Goal: Information Seeking & Learning: Learn about a topic

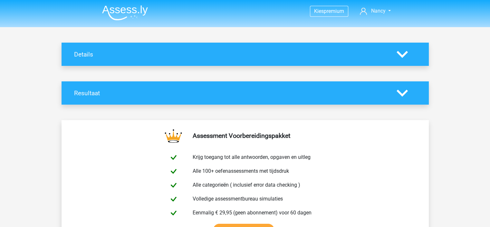
click at [400, 56] on icon at bounding box center [402, 54] width 11 height 11
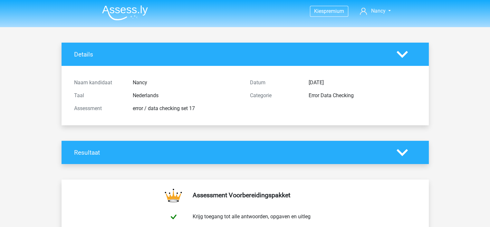
click at [402, 52] on icon at bounding box center [402, 54] width 11 height 11
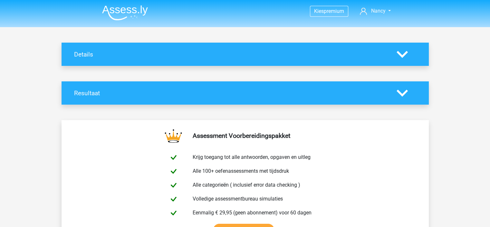
click at [401, 94] on polygon at bounding box center [402, 92] width 11 height 7
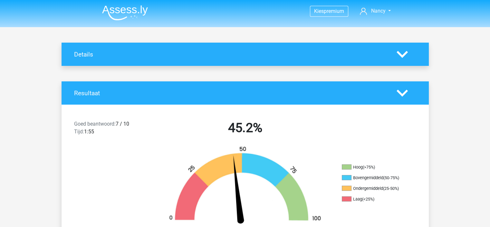
click at [401, 94] on polygon at bounding box center [402, 92] width 11 height 7
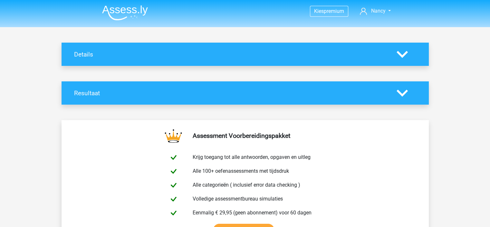
click at [139, 9] on img at bounding box center [125, 12] width 46 height 15
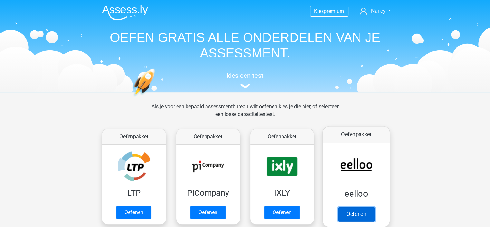
click at [343, 207] on link "Oefenen" at bounding box center [356, 214] width 37 height 14
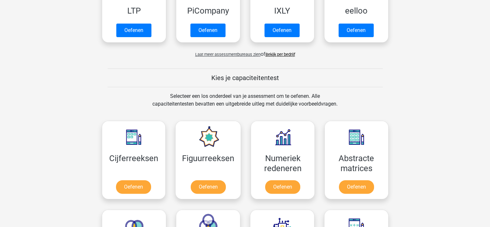
scroll to position [178, 0]
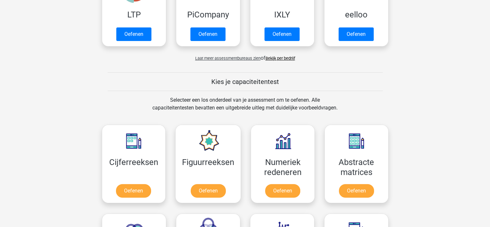
click at [283, 57] on link "Bekijk per bedrijf" at bounding box center [281, 58] width 30 height 5
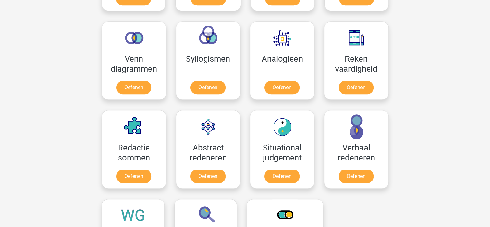
scroll to position [442, 0]
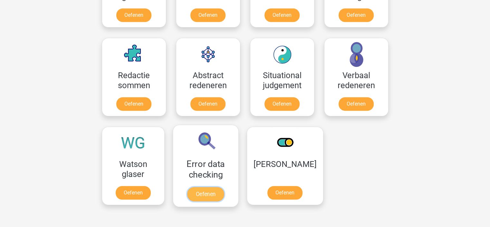
click at [209, 187] on link "Oefenen" at bounding box center [205, 194] width 37 height 14
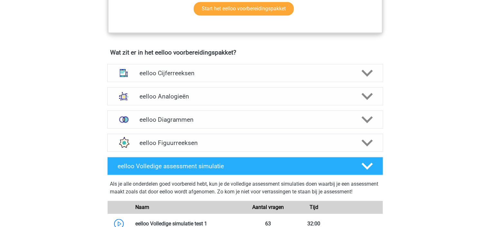
scroll to position [368, 0]
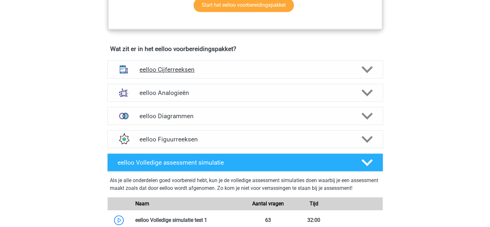
click at [356, 71] on div at bounding box center [367, 69] width 22 height 11
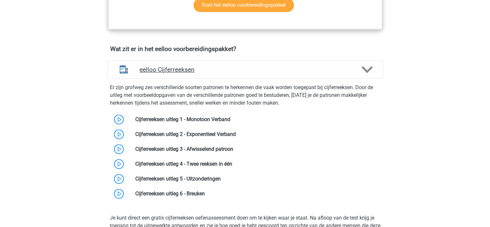
click at [356, 71] on div at bounding box center [367, 69] width 22 height 11
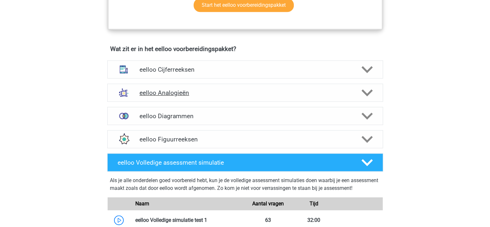
click at [341, 94] on h4 "eelloo Analogieën" at bounding box center [245, 92] width 211 height 7
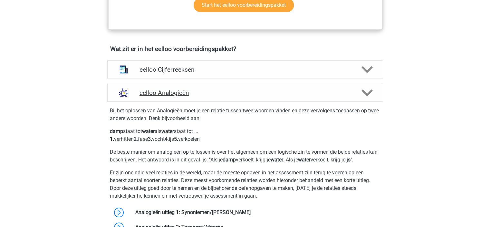
click at [341, 94] on h4 "eelloo Analogieën" at bounding box center [245, 92] width 211 height 7
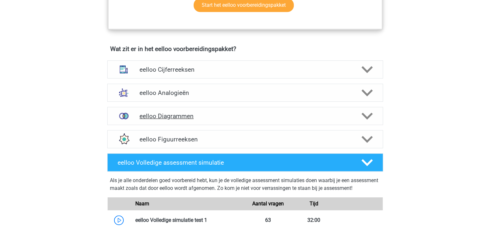
click at [330, 124] on div "eelloo Diagrammen" at bounding box center [245, 116] width 276 height 18
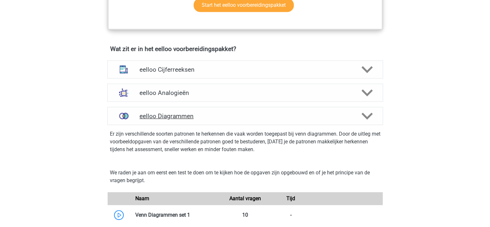
click at [330, 124] on div "eelloo Diagrammen" at bounding box center [245, 116] width 276 height 18
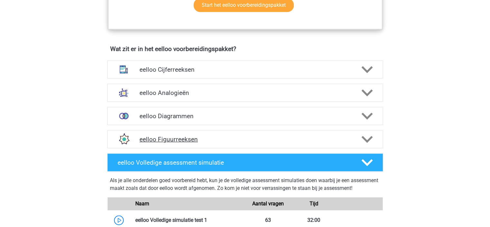
click at [320, 139] on h4 "eelloo Figuurreeksen" at bounding box center [245, 138] width 211 height 7
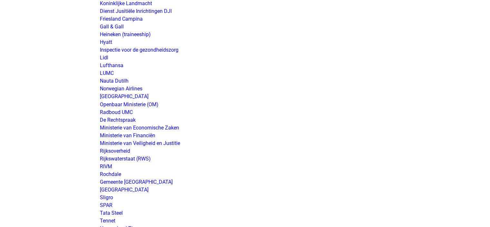
scroll to position [1115, 0]
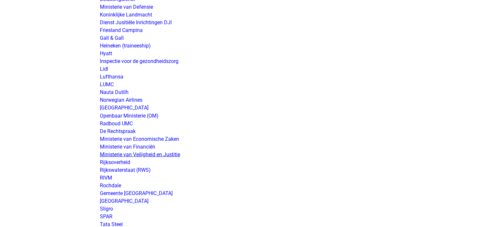
click at [127, 155] on link "Ministerie van Veiligheid en Justitie" at bounding box center [140, 154] width 80 height 6
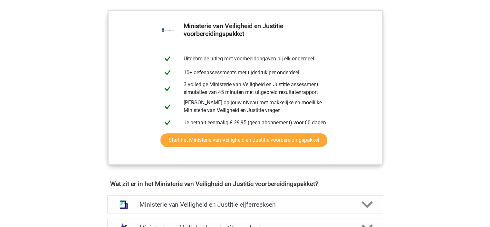
scroll to position [321, 0]
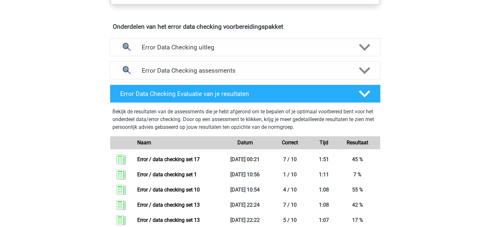
scroll to position [386, 0]
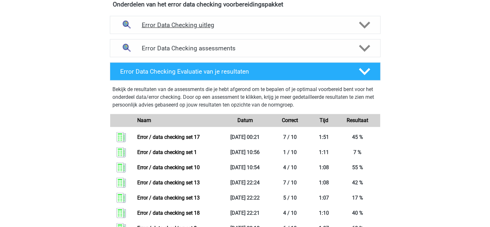
click at [343, 25] on h4 "Error Data Checking uitleg" at bounding box center [245, 24] width 207 height 7
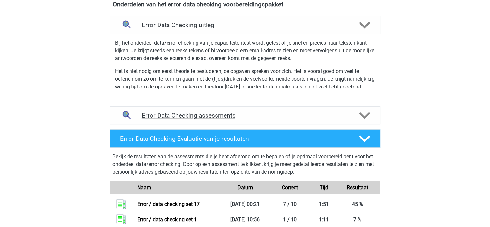
click at [268, 106] on div "Error Data Checking assessments" at bounding box center [245, 115] width 271 height 18
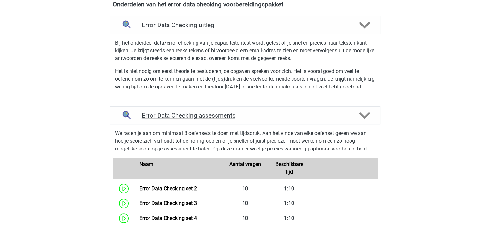
click at [268, 106] on div "Error Data Checking assessments" at bounding box center [245, 115] width 271 height 18
click at [197, 200] on link "Error Data Checking set 3" at bounding box center [168, 203] width 57 height 6
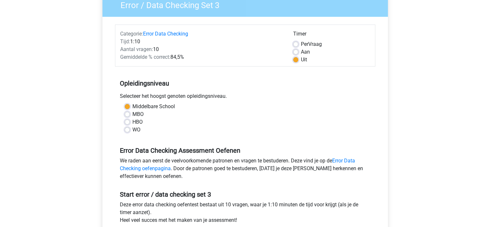
scroll to position [136, 0]
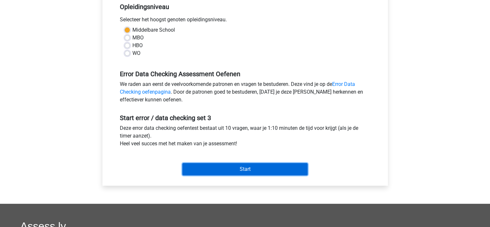
click at [247, 168] on input "Start" at bounding box center [244, 169] width 125 height 12
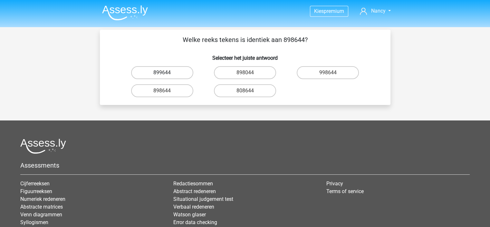
click at [164, 72] on label "899644" at bounding box center [162, 72] width 62 height 13
click at [164, 73] on input "899644" at bounding box center [164, 75] width 4 height 4
radio input "true"
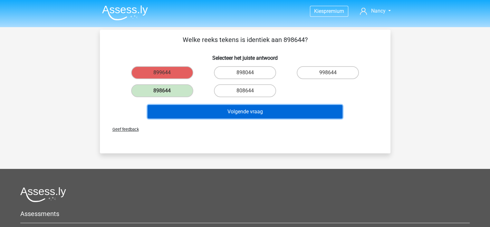
click at [181, 109] on button "Volgende vraag" at bounding box center [245, 112] width 195 height 14
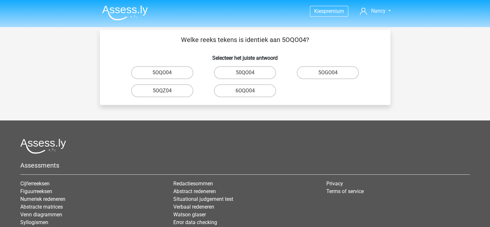
scroll to position [30, 0]
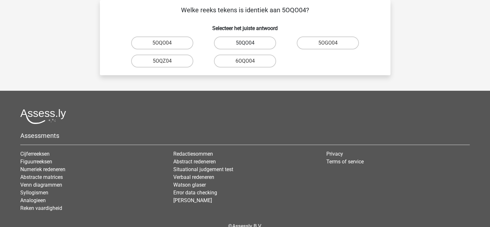
click at [251, 44] on label "50QO04" at bounding box center [245, 42] width 62 height 13
click at [249, 44] on input "50QO04" at bounding box center [247, 45] width 4 height 4
radio input "true"
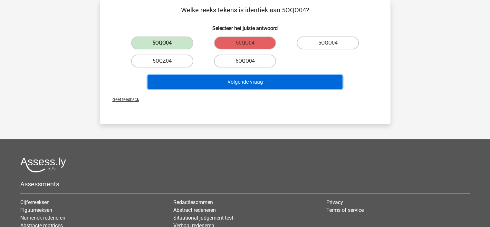
click at [219, 86] on button "Volgende vraag" at bounding box center [245, 82] width 195 height 14
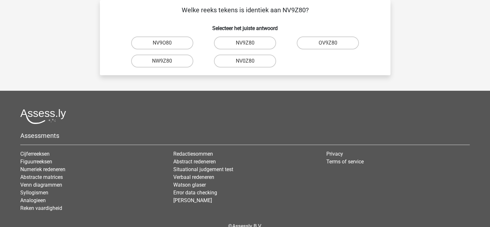
click at [247, 45] on input "NV9Z80" at bounding box center [247, 45] width 4 height 4
radio input "true"
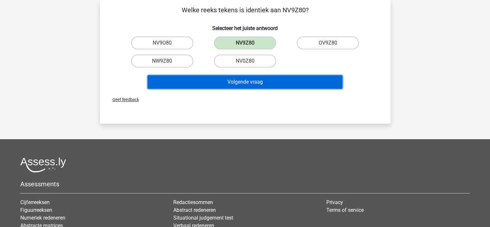
click at [236, 83] on button "Volgende vraag" at bounding box center [245, 82] width 195 height 14
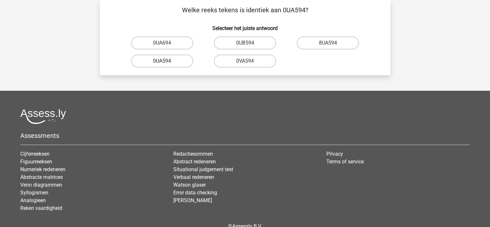
click at [161, 63] on label "0UA594" at bounding box center [162, 60] width 62 height 13
click at [162, 63] on input "0UA594" at bounding box center [164, 63] width 4 height 4
radio input "true"
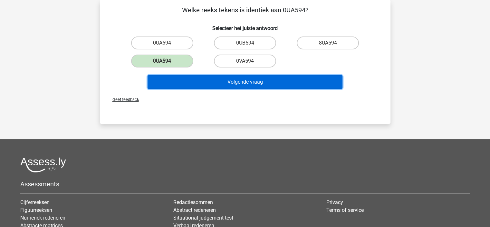
click at [173, 84] on button "Volgende vraag" at bounding box center [245, 82] width 195 height 14
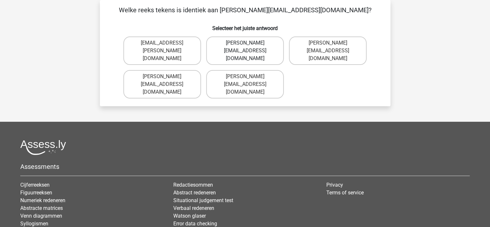
click at [253, 45] on label "Noah+Patterson@joymail.gr" at bounding box center [245, 50] width 78 height 28
click at [249, 45] on input "Noah+Patterson@joymail.gr" at bounding box center [247, 45] width 4 height 4
radio input "true"
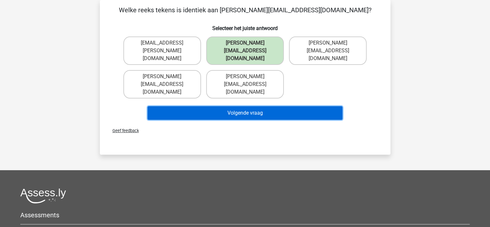
click at [237, 106] on button "Volgende vraag" at bounding box center [245, 113] width 195 height 14
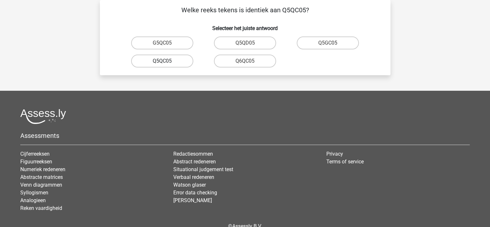
click at [169, 65] on label "Q5QC05" at bounding box center [162, 60] width 62 height 13
click at [166, 65] on input "Q5QC05" at bounding box center [164, 63] width 4 height 4
radio input "true"
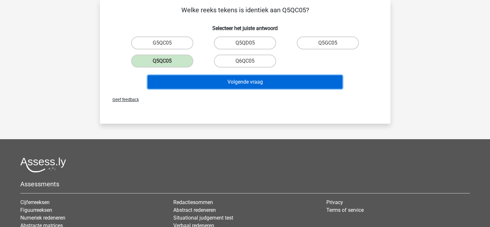
click at [190, 86] on button "Volgende vraag" at bounding box center [245, 82] width 195 height 14
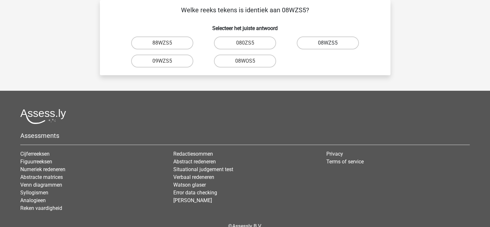
click at [329, 47] on label "08WZS5" at bounding box center [328, 42] width 62 height 13
click at [329, 47] on input "08WZS5" at bounding box center [330, 45] width 4 height 4
radio input "true"
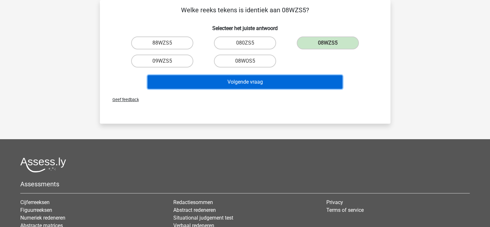
click at [290, 80] on button "Volgende vraag" at bounding box center [245, 82] width 195 height 14
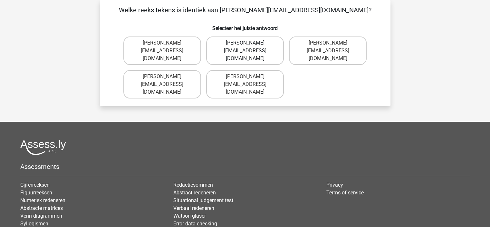
click at [253, 50] on label "Eduard-Mead@joinmail.co.uk" at bounding box center [245, 50] width 78 height 28
click at [249, 47] on input "Eduard-Mead@joinmail.co.uk" at bounding box center [247, 45] width 4 height 4
radio input "true"
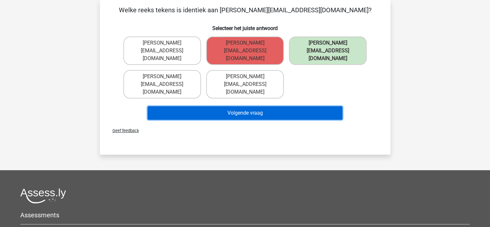
click at [262, 106] on button "Volgende vraag" at bounding box center [245, 113] width 195 height 14
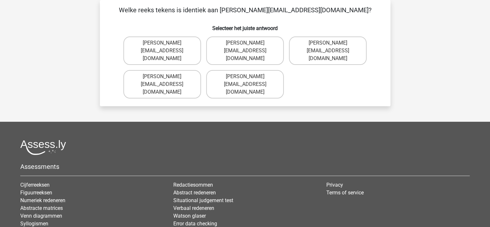
click at [248, 45] on input "Freddie+Knight@joymail.co.uk" at bounding box center [247, 45] width 4 height 4
radio input "true"
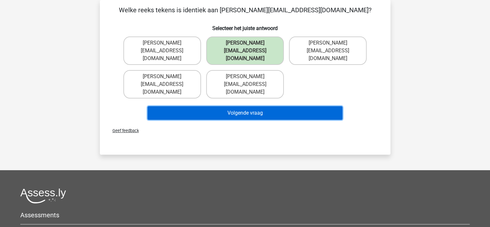
click at [234, 106] on button "Volgende vraag" at bounding box center [245, 113] width 195 height 14
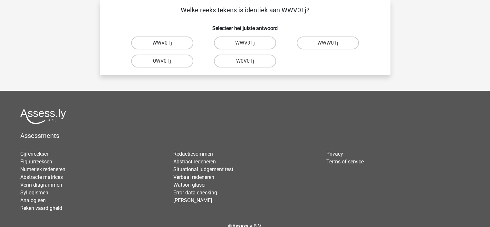
click at [173, 43] on label "WWV0Tj" at bounding box center [162, 42] width 62 height 13
click at [166, 43] on input "WWV0Tj" at bounding box center [164, 45] width 4 height 4
radio input "true"
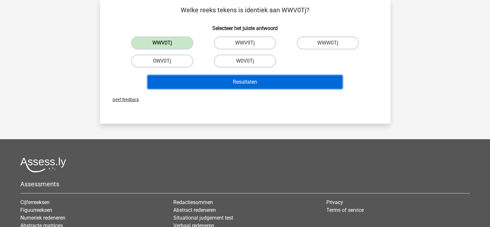
click at [184, 81] on button "Resultaten" at bounding box center [245, 82] width 195 height 14
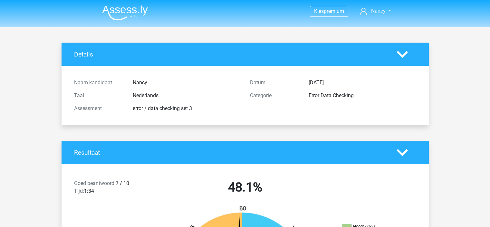
click at [128, 10] on img at bounding box center [125, 12] width 46 height 15
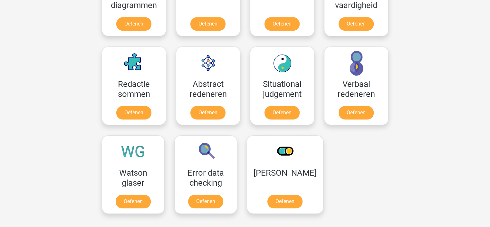
scroll to position [431, 0]
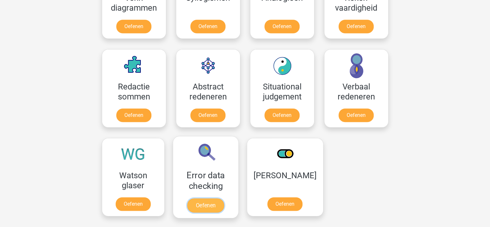
click at [224, 198] on link "Oefenen" at bounding box center [205, 205] width 37 height 14
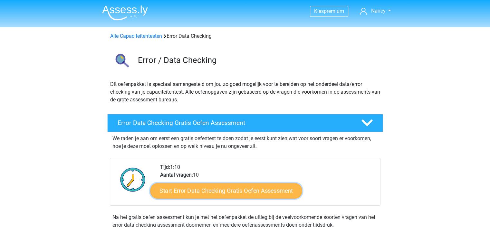
click at [233, 186] on link "Start Error Data Checking Gratis Oefen Assessment" at bounding box center [226, 190] width 152 height 15
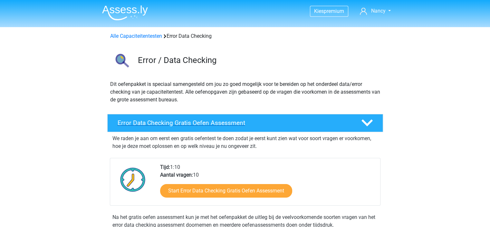
click at [366, 121] on icon at bounding box center [367, 122] width 11 height 11
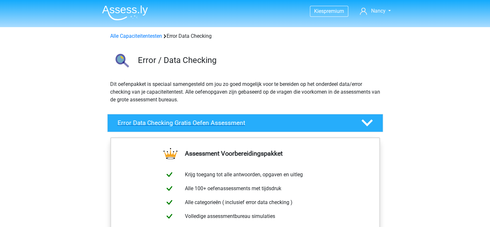
click at [366, 121] on icon at bounding box center [367, 122] width 11 height 11
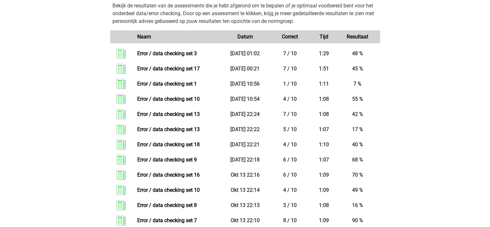
scroll to position [386, 0]
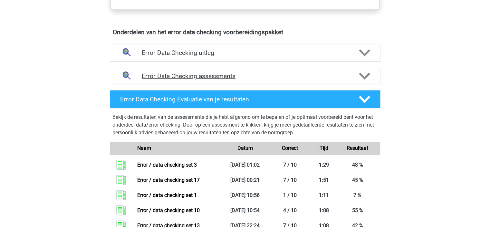
click at [339, 77] on h4 "Error Data Checking assessments" at bounding box center [245, 75] width 207 height 7
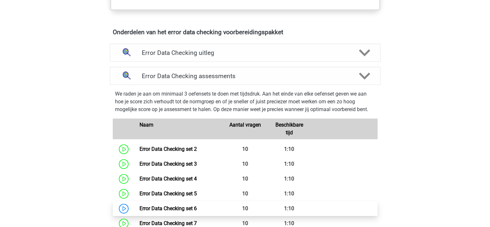
click at [195, 208] on link "Error Data Checking set 6" at bounding box center [168, 208] width 57 height 6
click at [168, 205] on link "Error Data Checking set 6" at bounding box center [168, 208] width 57 height 6
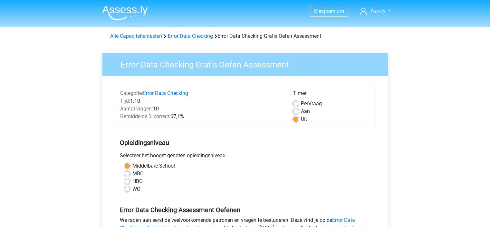
scroll to position [127, 0]
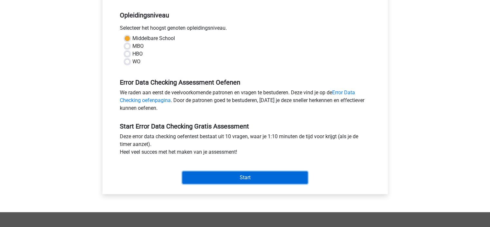
click at [290, 175] on input "Start" at bounding box center [244, 177] width 125 height 12
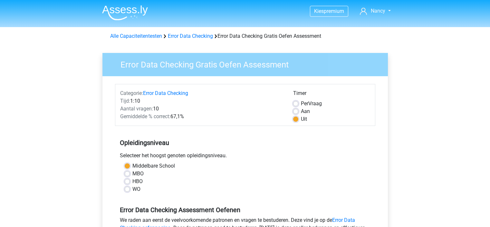
scroll to position [127, 0]
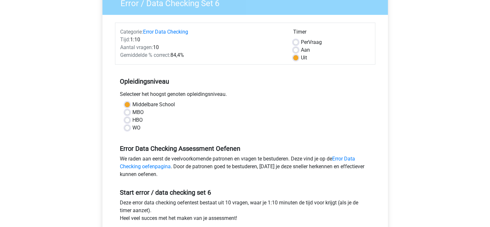
scroll to position [134, 0]
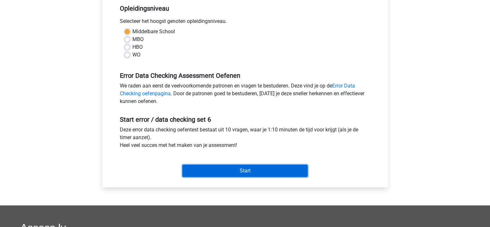
click at [279, 173] on input "Start" at bounding box center [244, 170] width 125 height 12
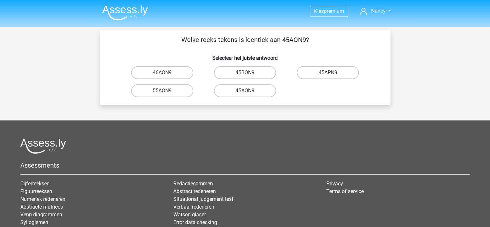
click at [263, 88] on label "45AON9" at bounding box center [245, 90] width 62 height 13
click at [249, 91] on input "45AON9" at bounding box center [247, 93] width 4 height 4
radio input "true"
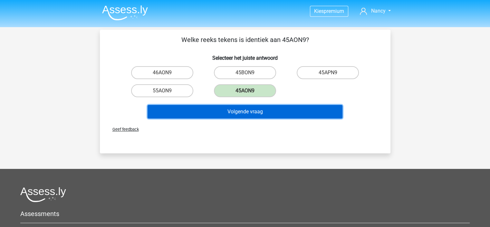
click at [255, 107] on button "Volgende vraag" at bounding box center [245, 112] width 195 height 14
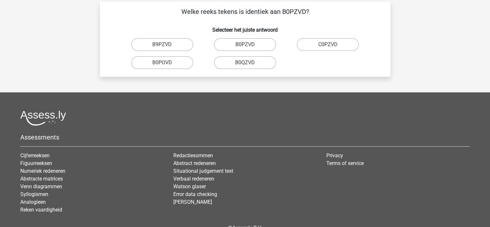
scroll to position [30, 0]
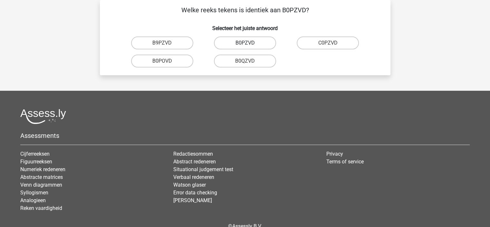
click at [263, 41] on label "B0PZVD" at bounding box center [245, 42] width 62 height 13
click at [249, 43] on input "B0PZVD" at bounding box center [247, 45] width 4 height 4
radio input "true"
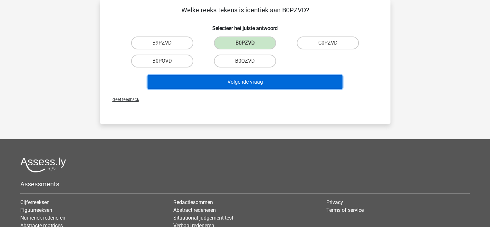
click at [257, 81] on button "Volgende vraag" at bounding box center [245, 82] width 195 height 14
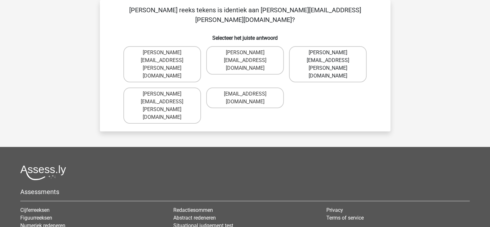
click at [342, 46] on label "[PERSON_NAME][EMAIL_ADDRESS][DOMAIN_NAME]" at bounding box center [328, 64] width 78 height 36
click at [332, 53] on input "[PERSON_NAME][EMAIL_ADDRESS][DOMAIN_NAME]" at bounding box center [330, 55] width 4 height 4
radio input "true"
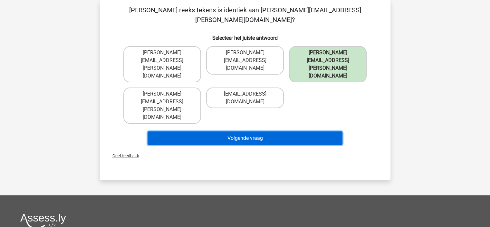
click at [297, 131] on button "Volgende vraag" at bounding box center [245, 138] width 195 height 14
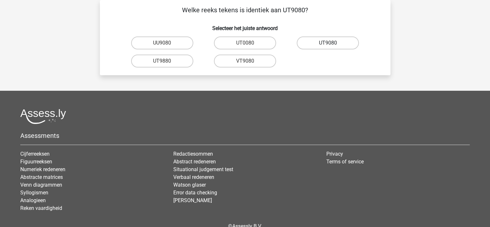
click at [324, 44] on label "UT9080" at bounding box center [328, 42] width 62 height 13
click at [328, 44] on input "UT9080" at bounding box center [330, 45] width 4 height 4
radio input "true"
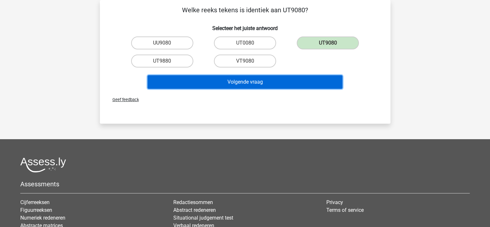
click at [279, 84] on button "Volgende vraag" at bounding box center [245, 82] width 195 height 14
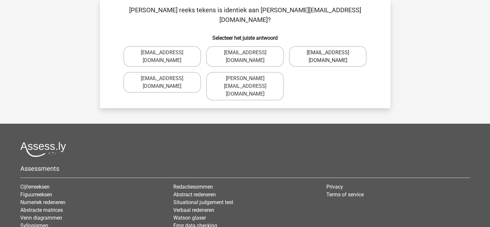
click at [347, 46] on label "Freya-Burns@jointmail.uk.co" at bounding box center [328, 56] width 78 height 21
click at [332, 53] on input "Freya-Burns@jointmail.uk.co" at bounding box center [330, 55] width 4 height 4
radio input "true"
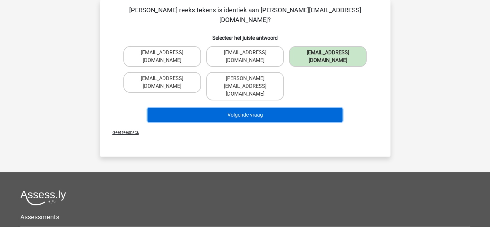
click at [300, 108] on button "Volgende vraag" at bounding box center [245, 115] width 195 height 14
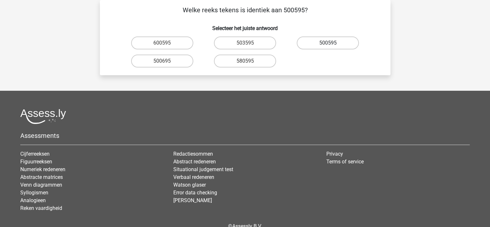
click at [340, 43] on label "500595" at bounding box center [328, 42] width 62 height 13
click at [332, 43] on input "500595" at bounding box center [330, 45] width 4 height 4
radio input "true"
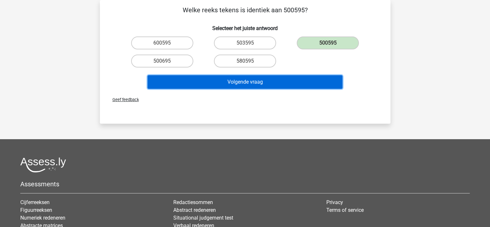
click at [287, 78] on button "Volgende vraag" at bounding box center [245, 82] width 195 height 14
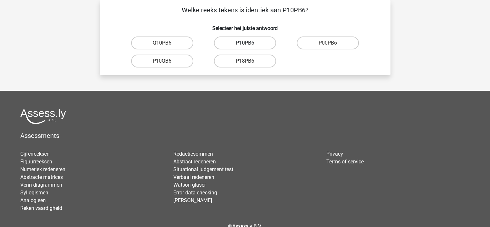
click at [243, 46] on label "P10PB6" at bounding box center [245, 42] width 62 height 13
click at [245, 46] on input "P10PB6" at bounding box center [247, 45] width 4 height 4
radio input "true"
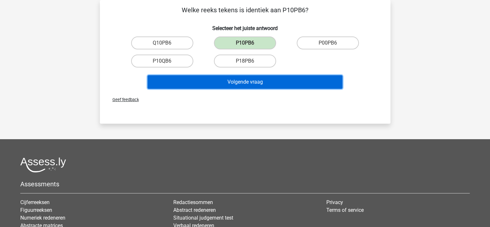
click at [231, 81] on button "Volgende vraag" at bounding box center [245, 82] width 195 height 14
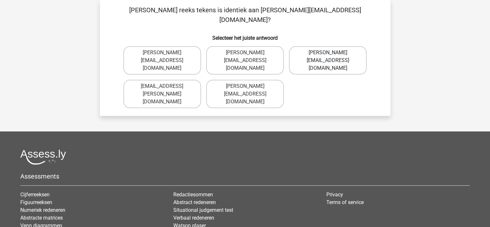
click at [340, 53] on label "Evelyn-Carpenter@mailme.com.uk" at bounding box center [328, 60] width 78 height 28
click at [332, 53] on input "Evelyn-Carpenter@mailme.com.uk" at bounding box center [330, 55] width 4 height 4
radio input "true"
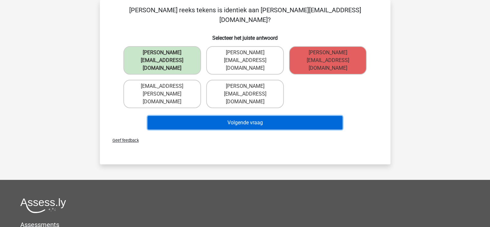
click at [271, 116] on button "Volgende vraag" at bounding box center [245, 123] width 195 height 14
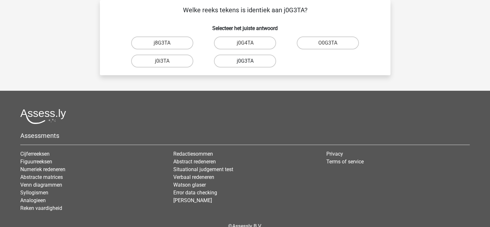
click at [250, 61] on label "j0G3TA" at bounding box center [245, 60] width 62 height 13
click at [249, 61] on input "j0G3TA" at bounding box center [247, 63] width 4 height 4
radio input "true"
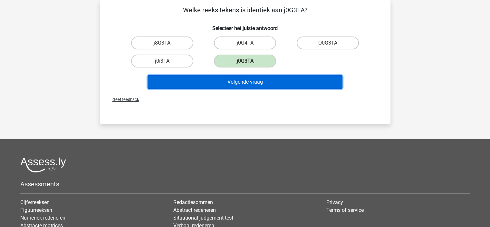
click at [242, 82] on button "Volgende vraag" at bounding box center [245, 82] width 195 height 14
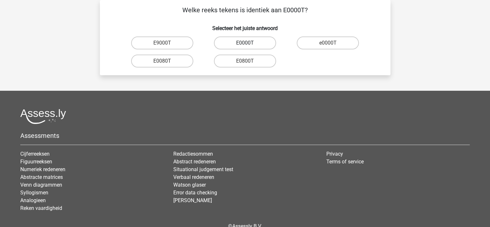
click at [235, 46] on label "E0000T" at bounding box center [245, 42] width 62 height 13
click at [245, 46] on input "E0000T" at bounding box center [247, 45] width 4 height 4
radio input "true"
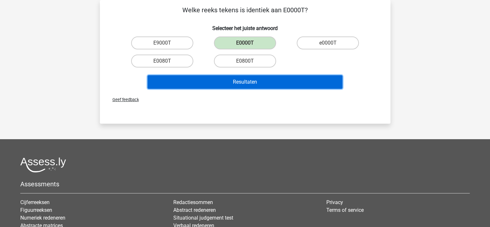
click at [222, 79] on button "Resultaten" at bounding box center [245, 82] width 195 height 14
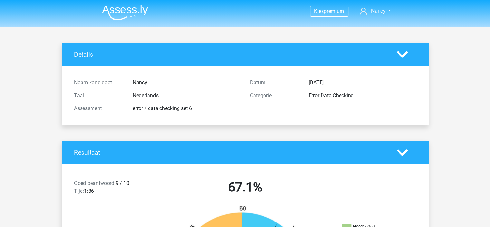
click at [403, 55] on polygon at bounding box center [402, 54] width 11 height 7
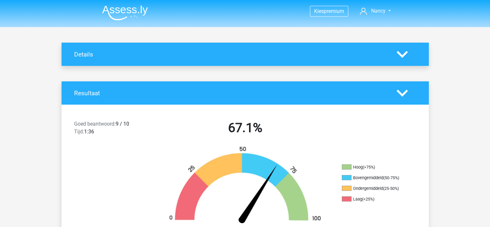
click at [404, 93] on polygon at bounding box center [402, 92] width 11 height 7
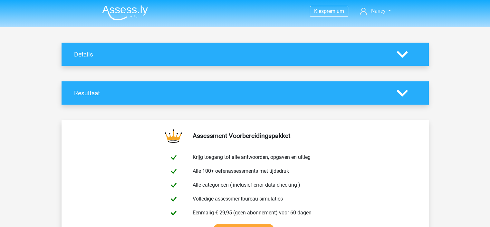
click at [404, 94] on polygon at bounding box center [402, 92] width 11 height 7
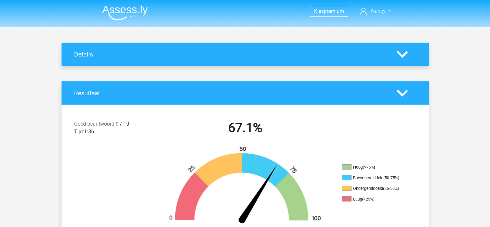
click at [404, 94] on polygon at bounding box center [402, 92] width 11 height 7
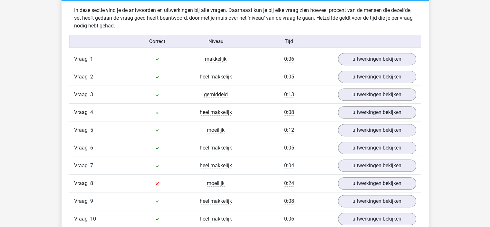
scroll to position [276, 0]
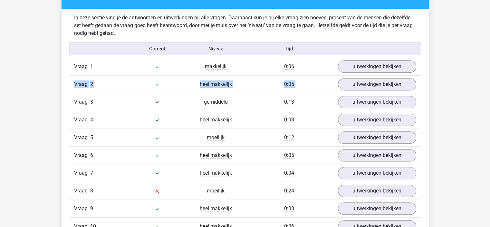
drag, startPoint x: 489, startPoint y: 73, endPoint x: 488, endPoint y: 89, distance: 15.5
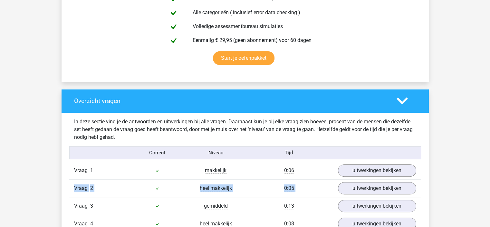
click at [398, 98] on polygon at bounding box center [402, 100] width 11 height 7
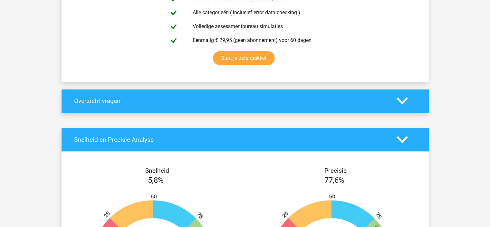
click at [406, 134] on icon at bounding box center [402, 139] width 11 height 11
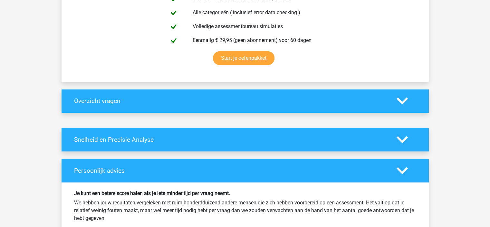
click at [408, 160] on div "Persoonlijk advies" at bounding box center [246, 170] width 368 height 23
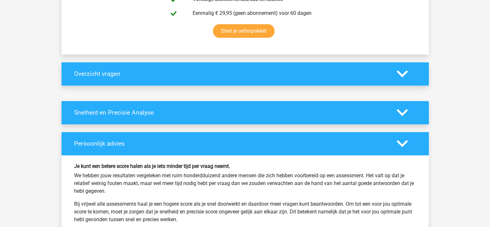
scroll to position [184, 0]
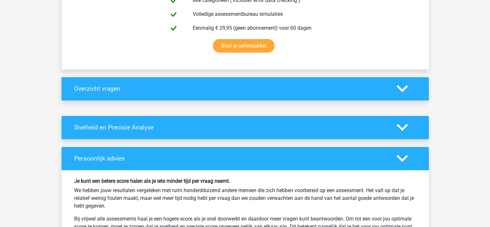
click at [410, 91] on div at bounding box center [406, 88] width 29 height 11
click at [404, 90] on icon at bounding box center [402, 88] width 11 height 11
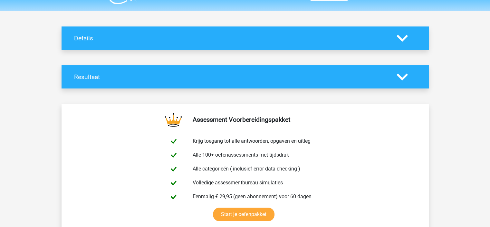
scroll to position [14, 0]
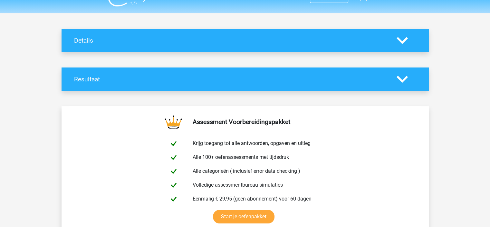
click at [403, 43] on polygon at bounding box center [402, 40] width 11 height 7
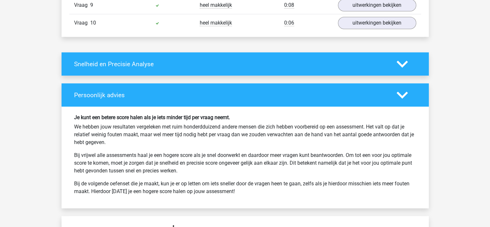
scroll to position [545, 0]
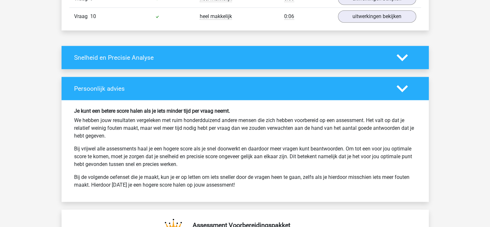
click at [387, 92] on div "Persoonlijk advies" at bounding box center [246, 88] width 368 height 23
click at [405, 84] on icon at bounding box center [402, 88] width 11 height 11
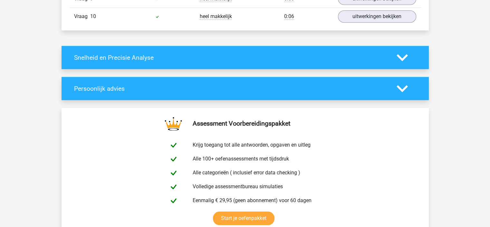
click at [406, 60] on icon at bounding box center [402, 57] width 11 height 11
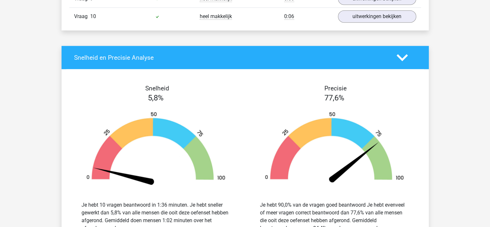
click at [406, 60] on icon at bounding box center [402, 57] width 11 height 11
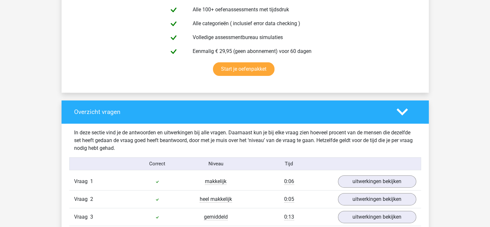
scroll to position [208, 0]
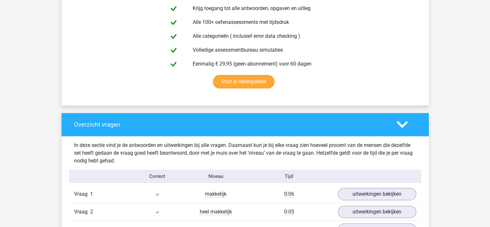
click at [404, 123] on icon at bounding box center [402, 124] width 11 height 11
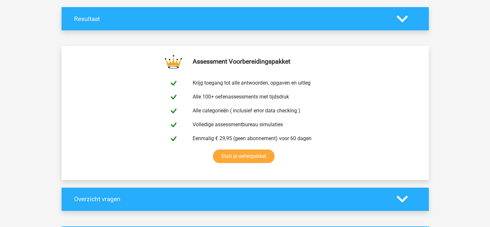
scroll to position [68, 0]
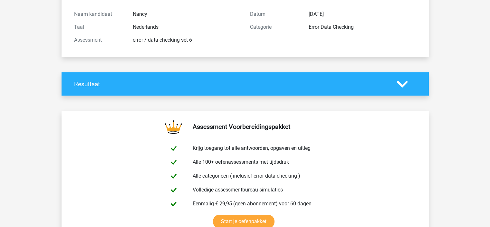
click at [404, 84] on polygon at bounding box center [402, 83] width 11 height 7
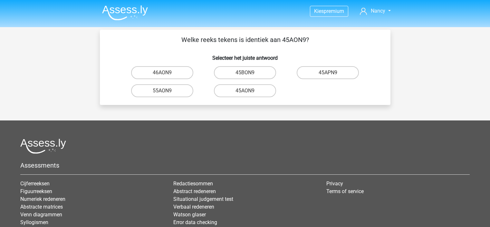
scroll to position [30, 0]
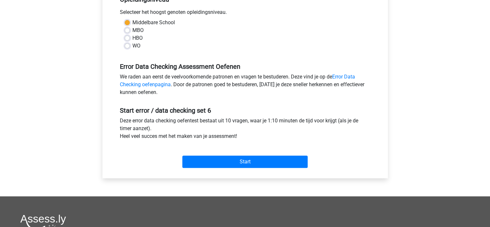
scroll to position [179, 0]
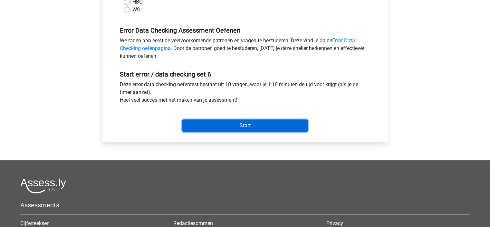
click at [265, 126] on input "Start" at bounding box center [244, 125] width 125 height 12
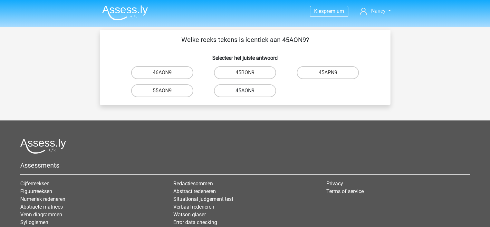
click at [255, 90] on label "45AON9" at bounding box center [245, 90] width 62 height 13
click at [249, 91] on input "45AON9" at bounding box center [247, 93] width 4 height 4
radio input "true"
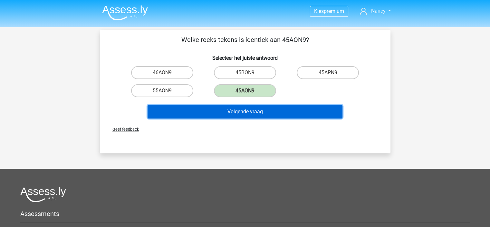
click at [249, 107] on button "Volgende vraag" at bounding box center [245, 112] width 195 height 14
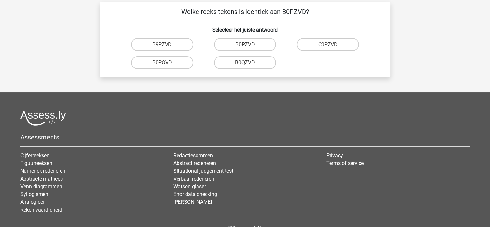
scroll to position [30, 0]
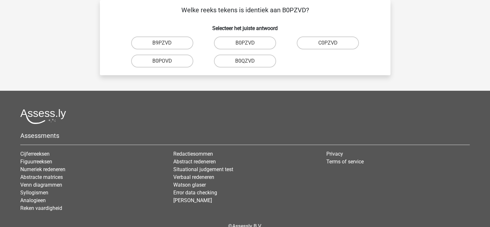
click at [245, 46] on input "B0PZVD" at bounding box center [247, 45] width 4 height 4
radio input "true"
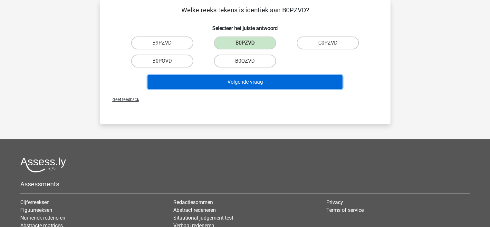
click at [238, 78] on button "Volgende vraag" at bounding box center [245, 82] width 195 height 14
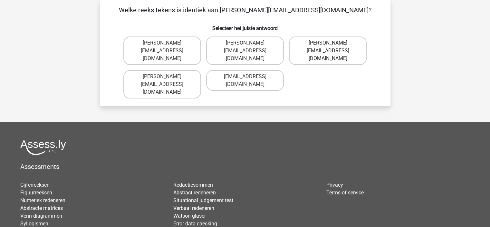
click at [340, 44] on label "[PERSON_NAME][EMAIL_ADDRESS][DOMAIN_NAME]" at bounding box center [328, 50] width 78 height 28
click at [332, 44] on input "[PERSON_NAME][EMAIL_ADDRESS][DOMAIN_NAME]" at bounding box center [330, 45] width 4 height 4
radio input "true"
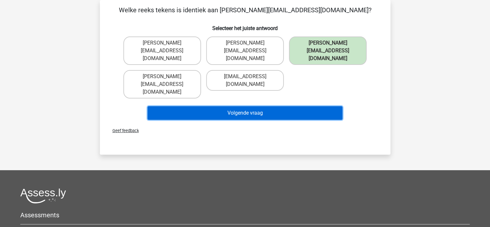
click at [292, 106] on button "Volgende vraag" at bounding box center [245, 113] width 195 height 14
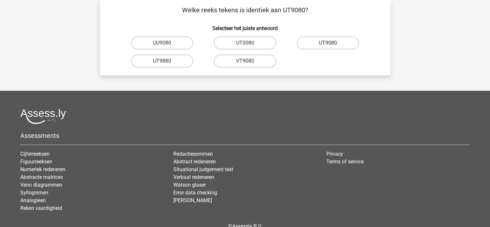
click at [342, 48] on label "UT9080" at bounding box center [328, 42] width 62 height 13
click at [332, 47] on input "UT9080" at bounding box center [330, 45] width 4 height 4
radio input "true"
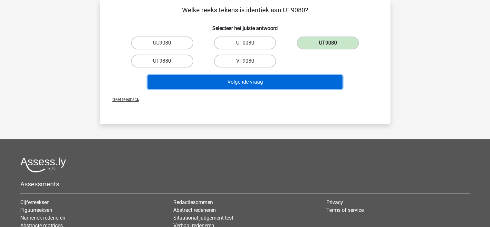
click at [298, 83] on button "Volgende vraag" at bounding box center [245, 82] width 195 height 14
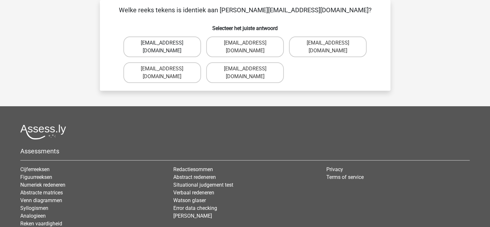
click at [171, 54] on label "[EMAIL_ADDRESS][DOMAIN_NAME]" at bounding box center [162, 46] width 78 height 21
click at [166, 47] on input "[EMAIL_ADDRESS][DOMAIN_NAME]" at bounding box center [164, 45] width 4 height 4
radio input "true"
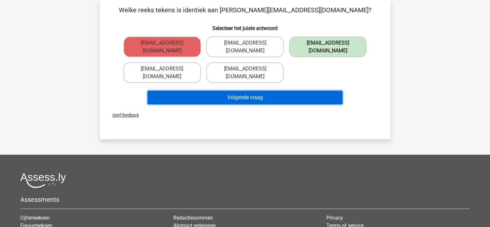
click at [202, 101] on button "Volgende vraag" at bounding box center [245, 98] width 195 height 14
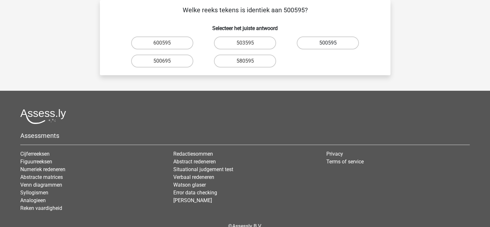
click at [305, 47] on label "500595" at bounding box center [328, 42] width 62 height 13
click at [328, 47] on input "500595" at bounding box center [330, 45] width 4 height 4
radio input "true"
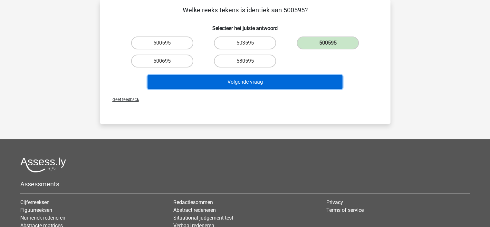
click at [254, 84] on button "Volgende vraag" at bounding box center [245, 82] width 195 height 14
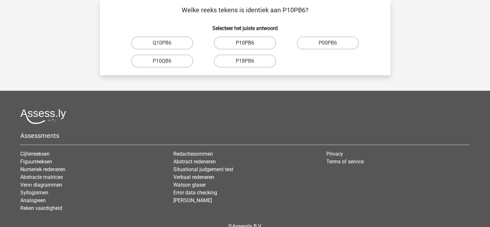
click at [259, 43] on label "P10PB6" at bounding box center [245, 42] width 62 height 13
click at [249, 43] on input "P10PB6" at bounding box center [247, 45] width 4 height 4
radio input "true"
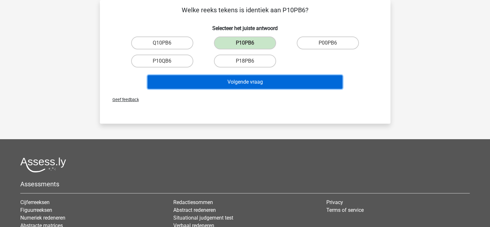
click at [239, 81] on button "Volgende vraag" at bounding box center [245, 82] width 195 height 14
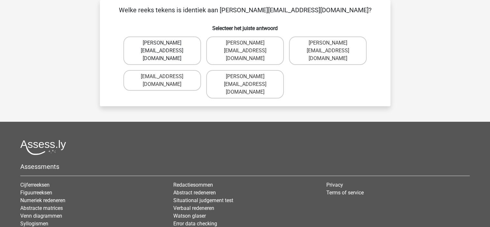
click at [171, 52] on label "[PERSON_NAME][EMAIL_ADDRESS][DOMAIN_NAME]" at bounding box center [162, 50] width 78 height 28
click at [166, 47] on input "[PERSON_NAME][EMAIL_ADDRESS][DOMAIN_NAME]" at bounding box center [164, 45] width 4 height 4
radio input "true"
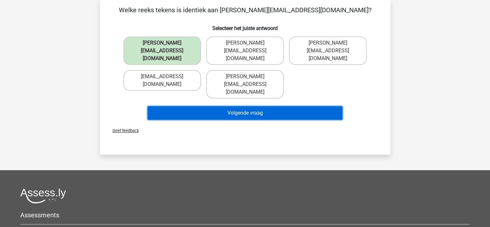
click at [189, 106] on button "Volgende vraag" at bounding box center [245, 113] width 195 height 14
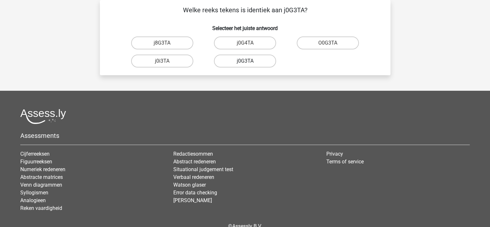
click at [260, 64] on label "j0G3TA" at bounding box center [245, 60] width 62 height 13
click at [249, 64] on input "j0G3TA" at bounding box center [247, 63] width 4 height 4
radio input "true"
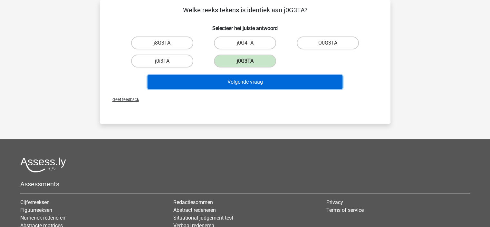
click at [251, 84] on button "Volgende vraag" at bounding box center [245, 82] width 195 height 14
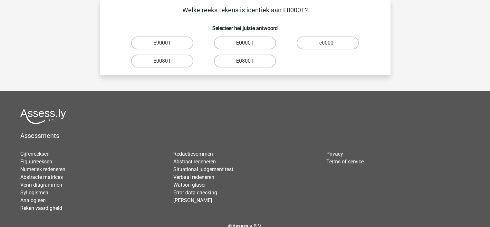
click at [251, 45] on label "E0000T" at bounding box center [245, 42] width 62 height 13
click at [249, 45] on input "E0000T" at bounding box center [247, 45] width 4 height 4
radio input "true"
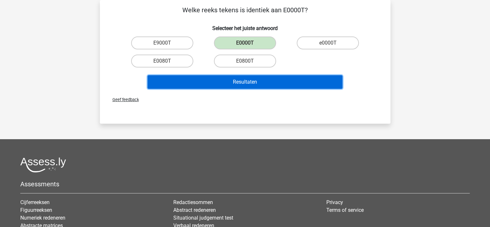
click at [242, 79] on button "Resultaten" at bounding box center [245, 82] width 195 height 14
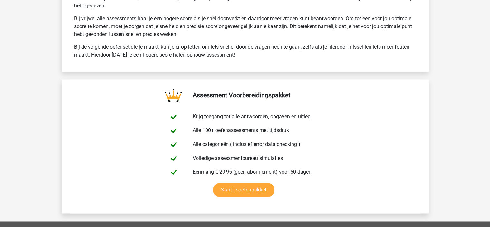
scroll to position [1036, 0]
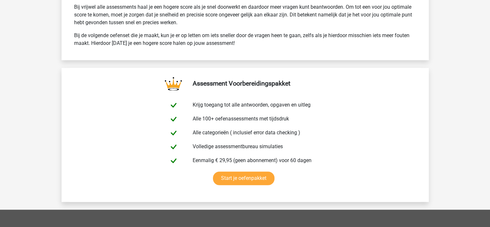
drag, startPoint x: 488, startPoint y: 171, endPoint x: 485, endPoint y: 163, distance: 8.0
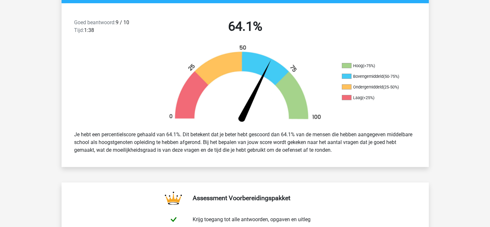
scroll to position [0, 0]
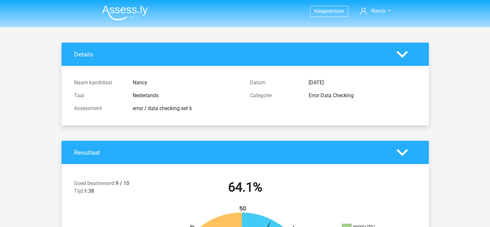
click at [403, 55] on polygon at bounding box center [402, 54] width 11 height 7
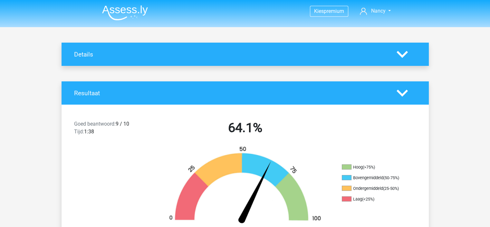
click at [133, 7] on img at bounding box center [125, 12] width 46 height 15
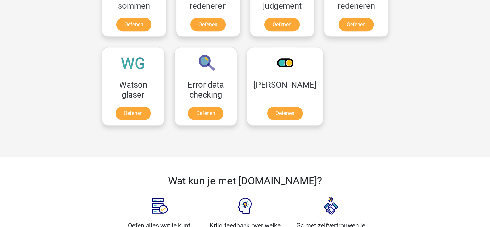
scroll to position [524, 0]
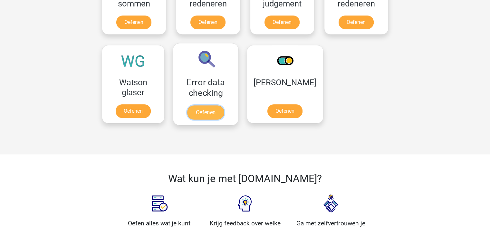
drag, startPoint x: 207, startPoint y: 108, endPoint x: 206, endPoint y: 100, distance: 7.8
click at [206, 105] on link "Oefenen" at bounding box center [205, 112] width 37 height 14
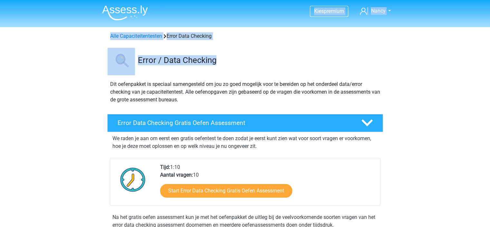
drag, startPoint x: 487, startPoint y: 18, endPoint x: 468, endPoint y: 57, distance: 43.7
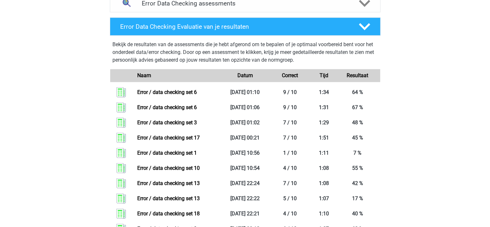
scroll to position [422, 0]
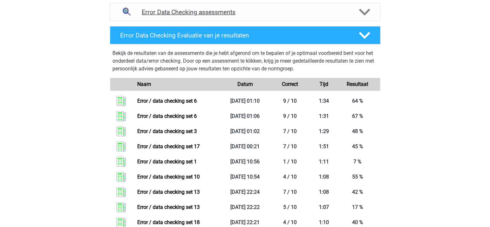
click at [369, 11] on icon at bounding box center [364, 11] width 11 height 11
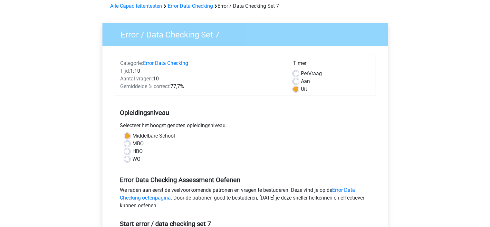
scroll to position [32, 0]
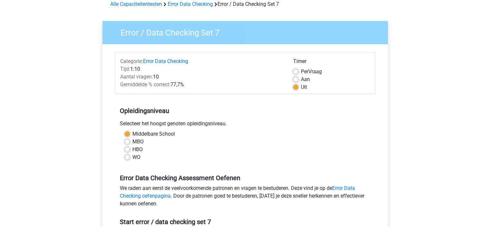
click at [301, 69] on label "Per Vraag" at bounding box center [311, 72] width 21 height 8
click at [297, 69] on input "Per Vraag" at bounding box center [295, 71] width 5 height 6
radio input "true"
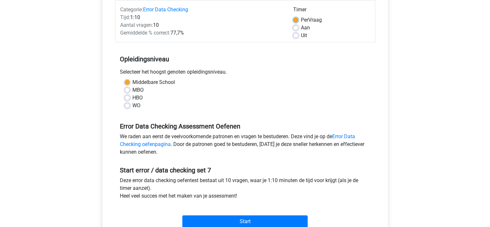
scroll to position [94, 0]
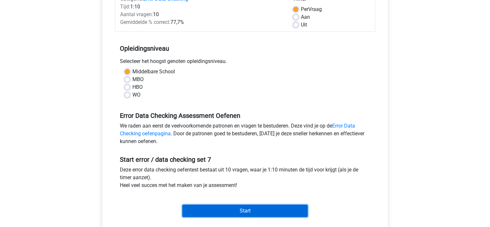
click at [259, 209] on input "Start" at bounding box center [244, 210] width 125 height 12
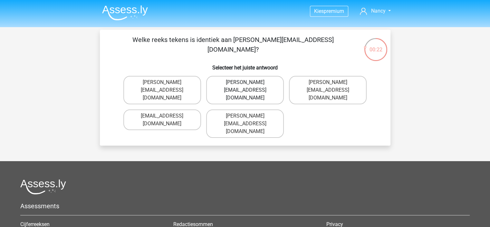
click at [260, 93] on label "[PERSON_NAME][EMAIL_ADDRESS][DOMAIN_NAME]" at bounding box center [245, 90] width 78 height 28
click at [249, 86] on input "Damian-Livingstone@hotmail.gl" at bounding box center [247, 84] width 4 height 4
radio input "true"
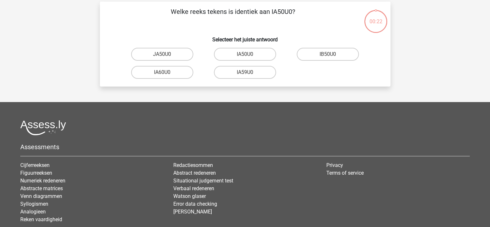
scroll to position [30, 0]
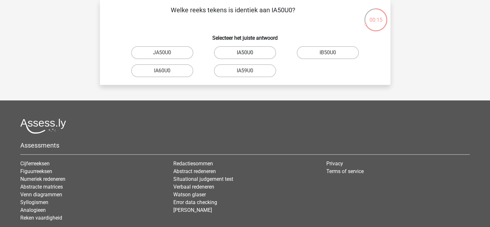
click at [239, 55] on label "IA50U0" at bounding box center [245, 52] width 62 height 13
click at [245, 55] on input "IA50U0" at bounding box center [247, 55] width 4 height 4
radio input "true"
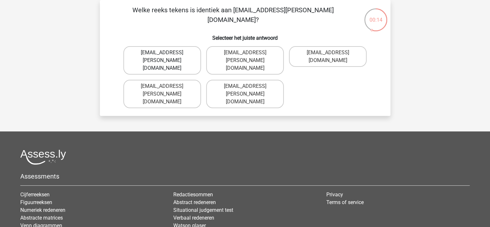
click at [159, 57] on label "Grace-Patterson@joinmail.com.co" at bounding box center [162, 60] width 78 height 28
click at [162, 57] on input "Grace-Patterson@joinmail.com.co" at bounding box center [164, 55] width 4 height 4
radio input "true"
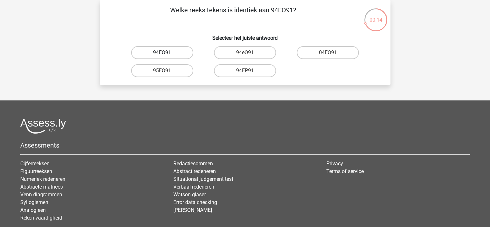
click at [182, 53] on label "94EO91" at bounding box center [162, 52] width 62 height 13
click at [166, 53] on input "94EO91" at bounding box center [164, 55] width 4 height 4
radio input "true"
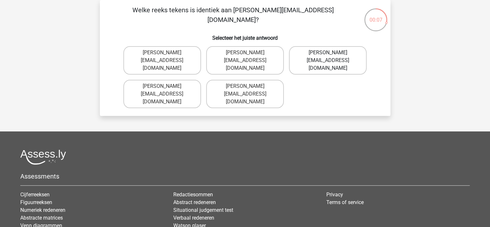
click at [324, 59] on label "Joshua-Carrick@email.uk.com" at bounding box center [328, 60] width 78 height 28
click at [328, 57] on input "Joshua-Carrick@email.uk.com" at bounding box center [330, 55] width 4 height 4
radio input "true"
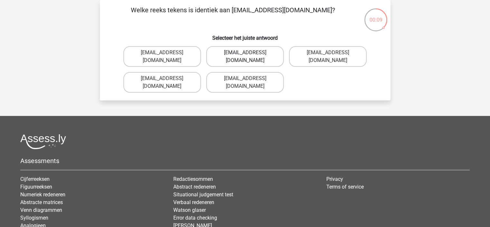
click at [258, 49] on label "Theo-Rhine@jointmail.gl" at bounding box center [245, 56] width 78 height 21
click at [249, 53] on input "Theo-Rhine@jointmail.gl" at bounding box center [247, 55] width 4 height 4
radio input "true"
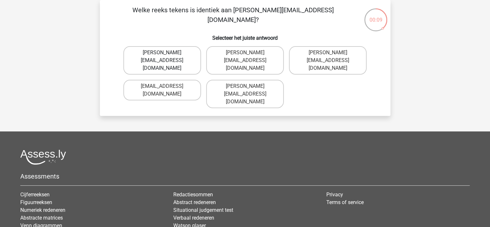
click at [161, 54] on label "Joseph-Clay@mailme.br" at bounding box center [162, 60] width 78 height 28
click at [162, 54] on input "Joseph-Clay@mailme.br" at bounding box center [164, 55] width 4 height 4
radio input "true"
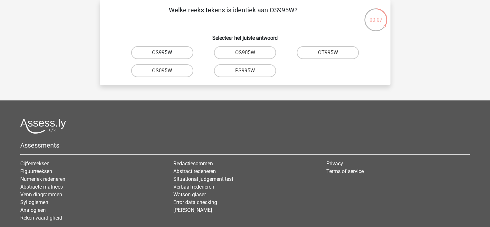
click at [170, 50] on label "OS995W" at bounding box center [162, 52] width 62 height 13
click at [166, 53] on input "OS995W" at bounding box center [164, 55] width 4 height 4
radio input "true"
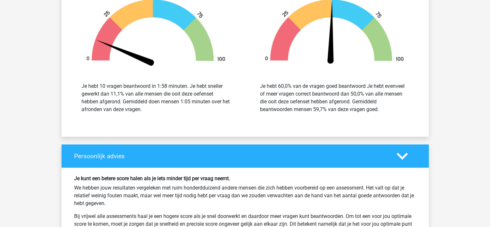
scroll to position [825, 0]
